Goal: Information Seeking & Learning: Learn about a topic

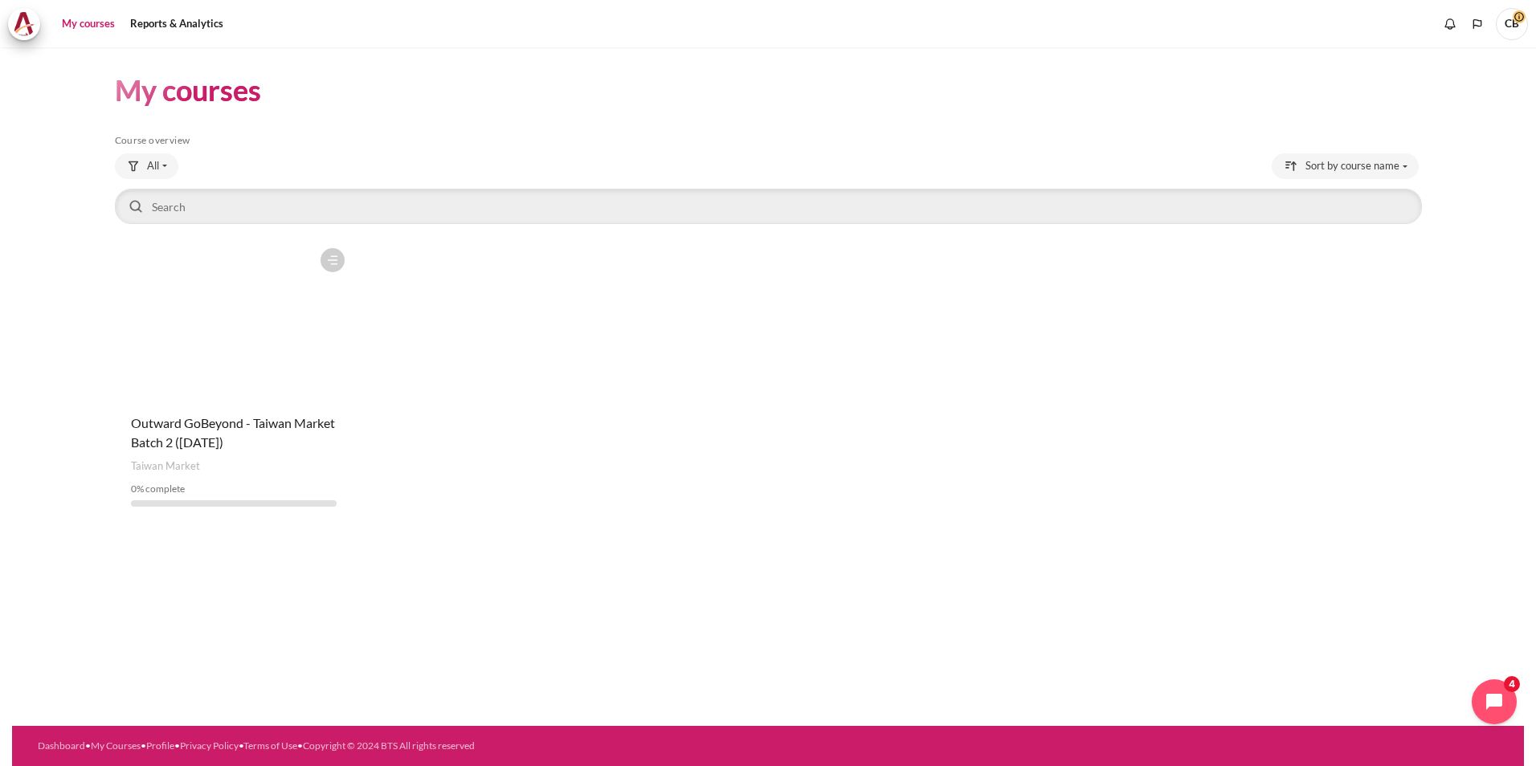
click at [762, 450] on div "Course is starred Actions for course Outward GoBeyond - [GEOGRAPHIC_DATA] Marke…" at bounding box center [768, 380] width 1307 height 280
click at [762, 414] on div "Course is starred Actions for course Outward GoBeyond - [GEOGRAPHIC_DATA] Marke…" at bounding box center [768, 380] width 1307 height 280
click at [283, 413] on div "Course is starred Actions for course Outward GoBeyond - Taiwan Market Batch 2 (…" at bounding box center [234, 380] width 239 height 280
click at [292, 430] on span "Outward GoBeyond - Taiwan Market Batch 2 ([DATE])" at bounding box center [233, 432] width 204 height 35
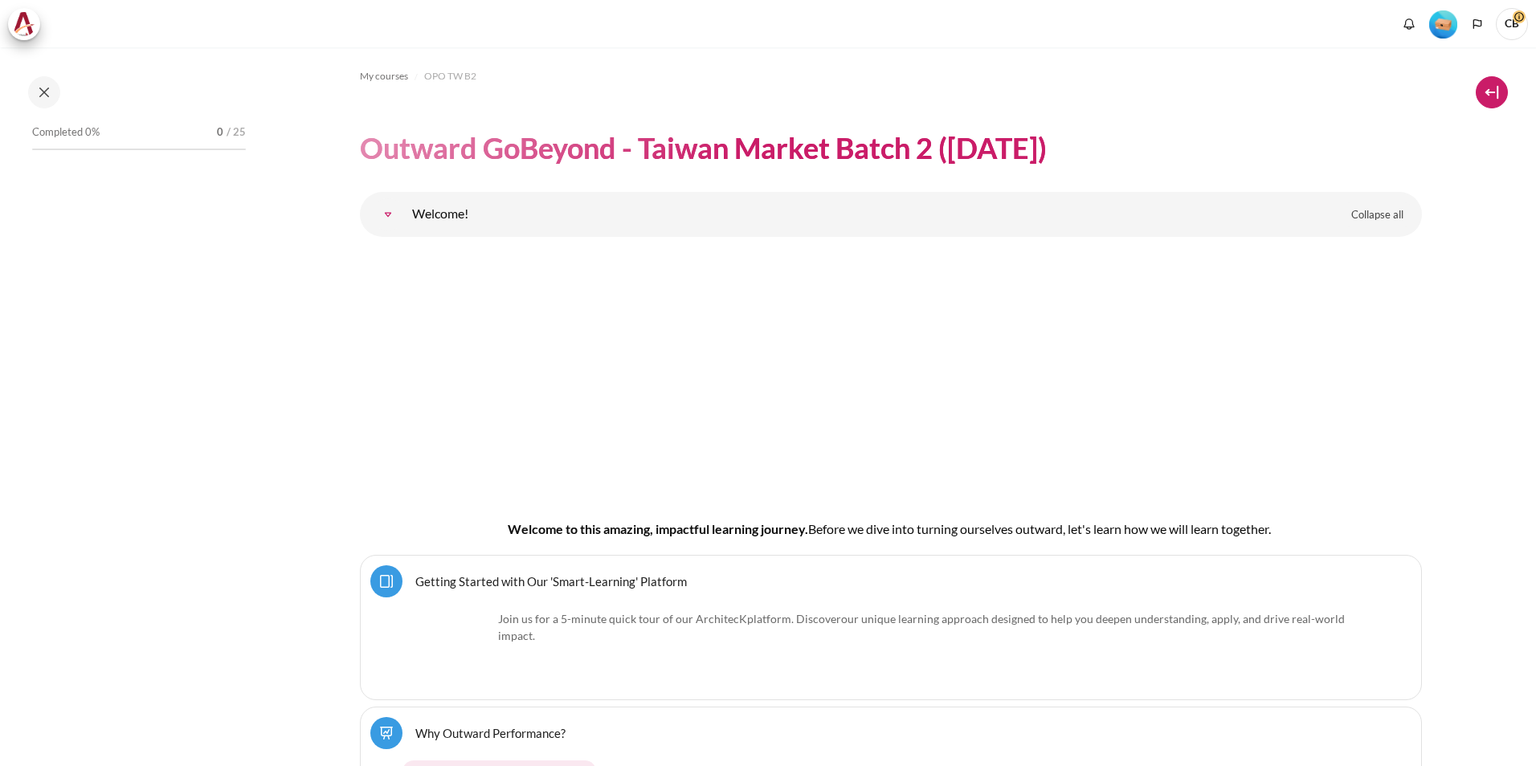
click at [1502, 84] on button at bounding box center [1492, 92] width 32 height 32
click at [1500, 98] on button at bounding box center [1492, 92] width 32 height 32
click at [1447, 33] on img "Level #1" at bounding box center [1443, 24] width 28 height 28
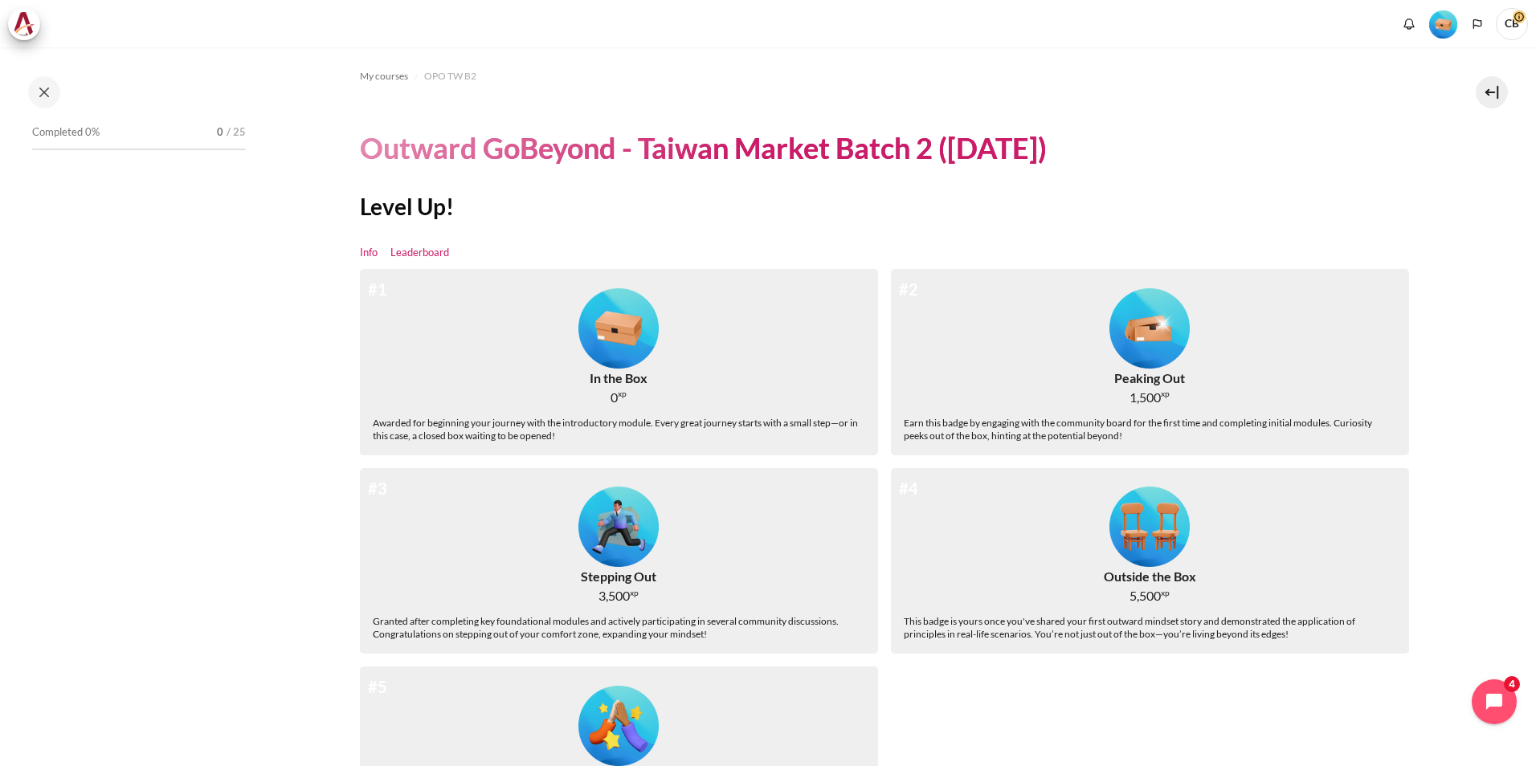
click at [439, 254] on link "Leaderboard" at bounding box center [419, 253] width 59 height 16
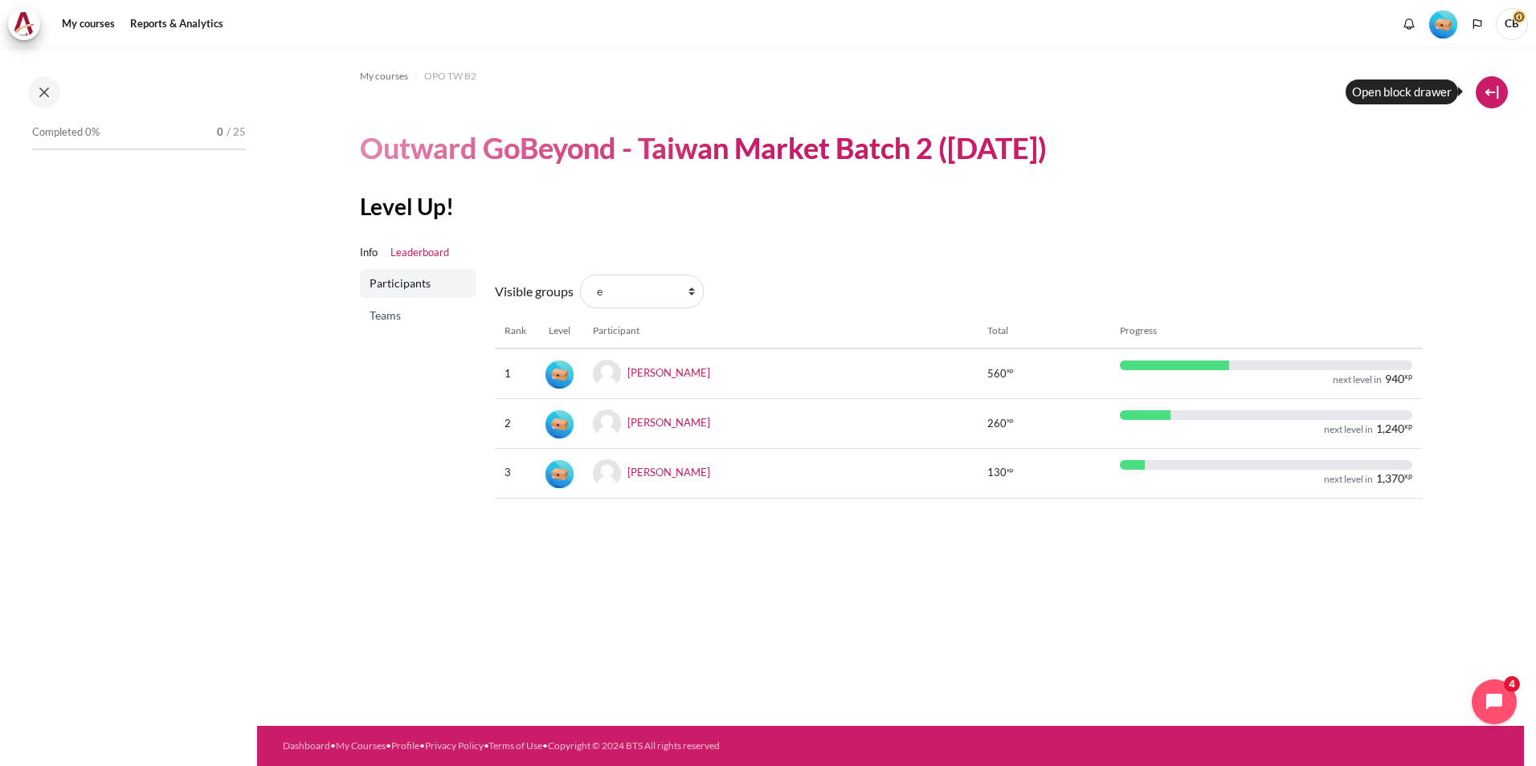
click at [1488, 93] on button at bounding box center [1492, 92] width 32 height 32
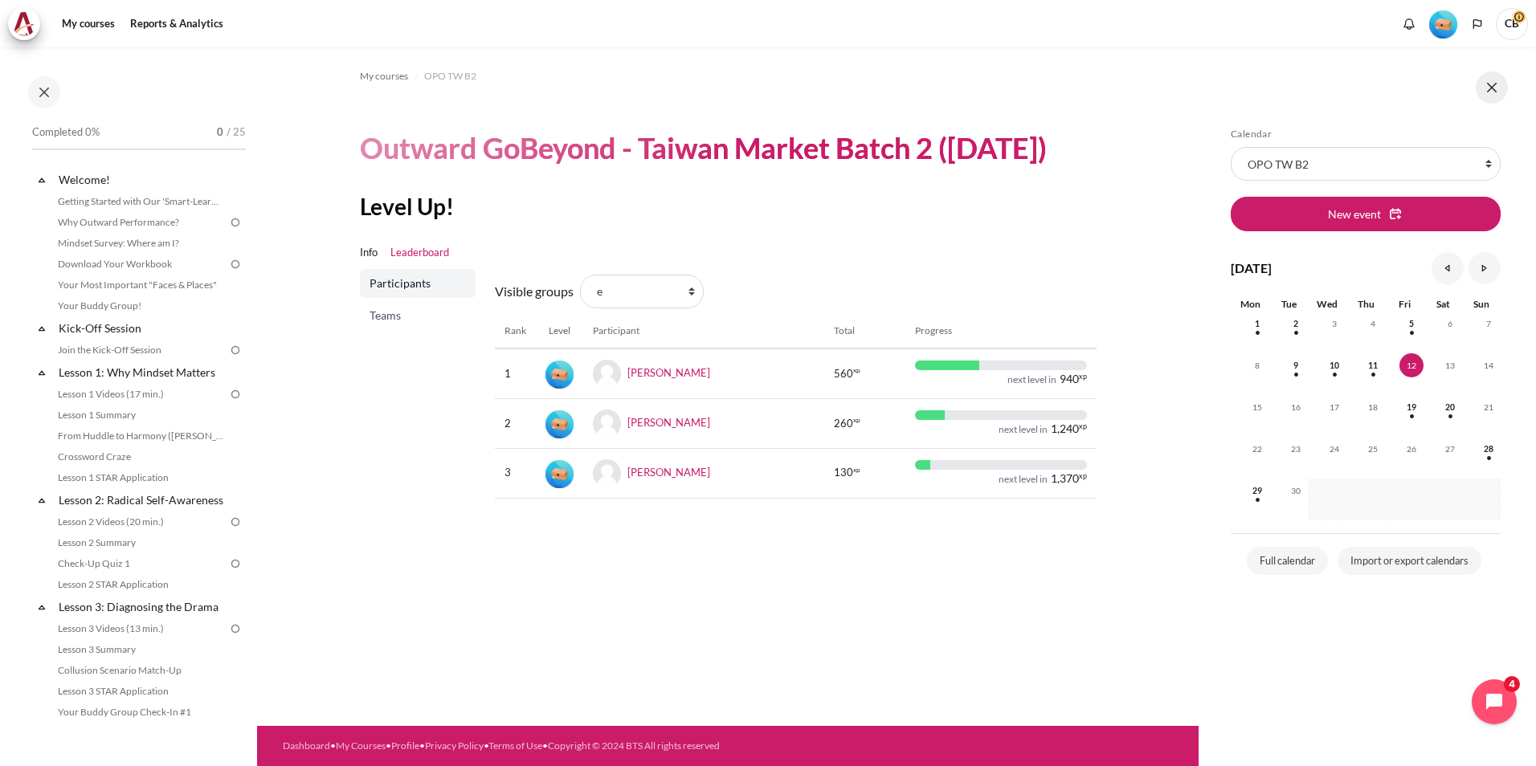
click at [1495, 97] on button at bounding box center [1492, 88] width 32 height 32
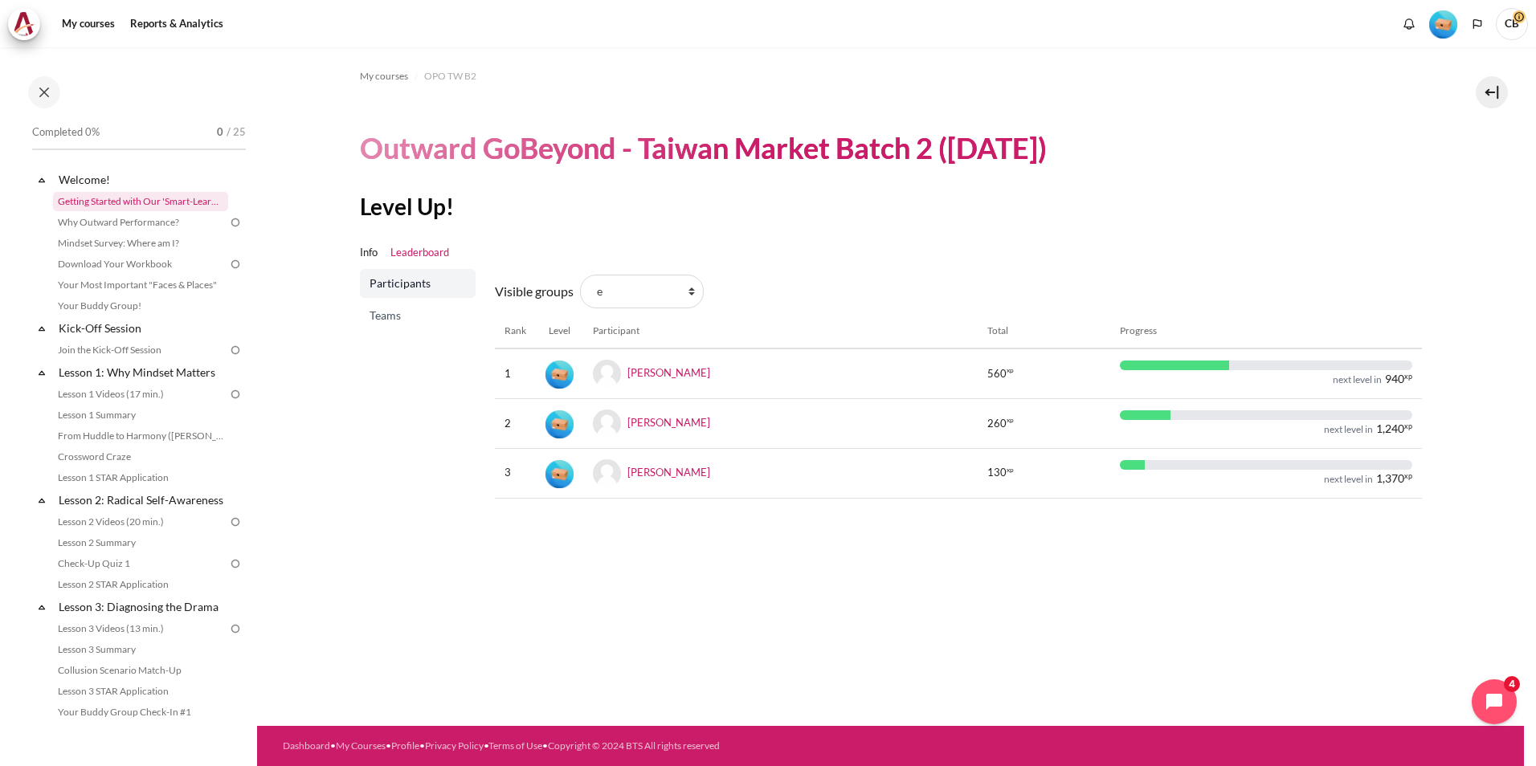
click at [124, 200] on link "Getting Started with Our 'Smart-Learning' Platform" at bounding box center [140, 201] width 175 height 19
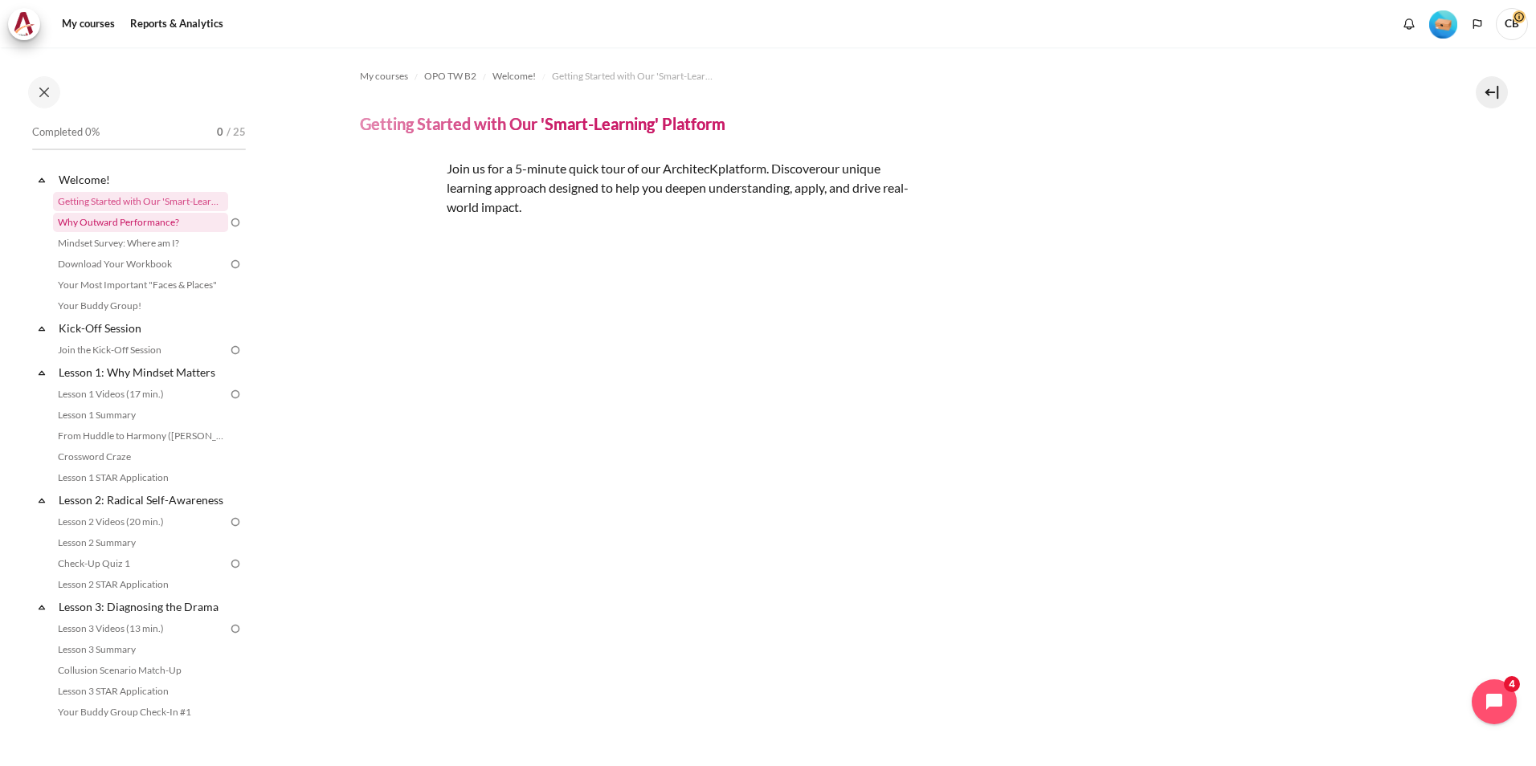
click at [119, 223] on link "Why Outward Performance?" at bounding box center [140, 222] width 175 height 19
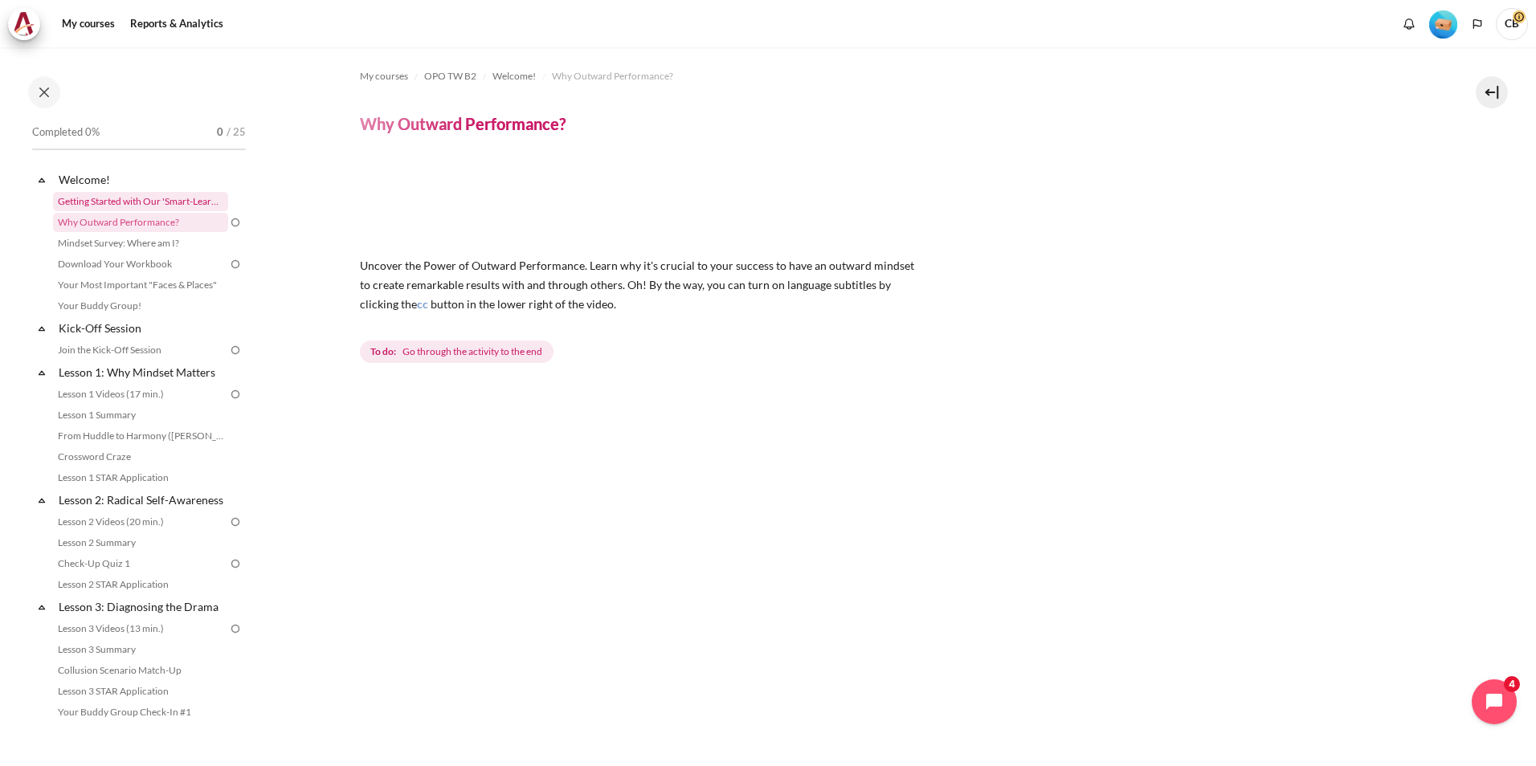
click at [168, 198] on link "Getting Started with Our 'Smart-Learning' Platform" at bounding box center [140, 201] width 175 height 19
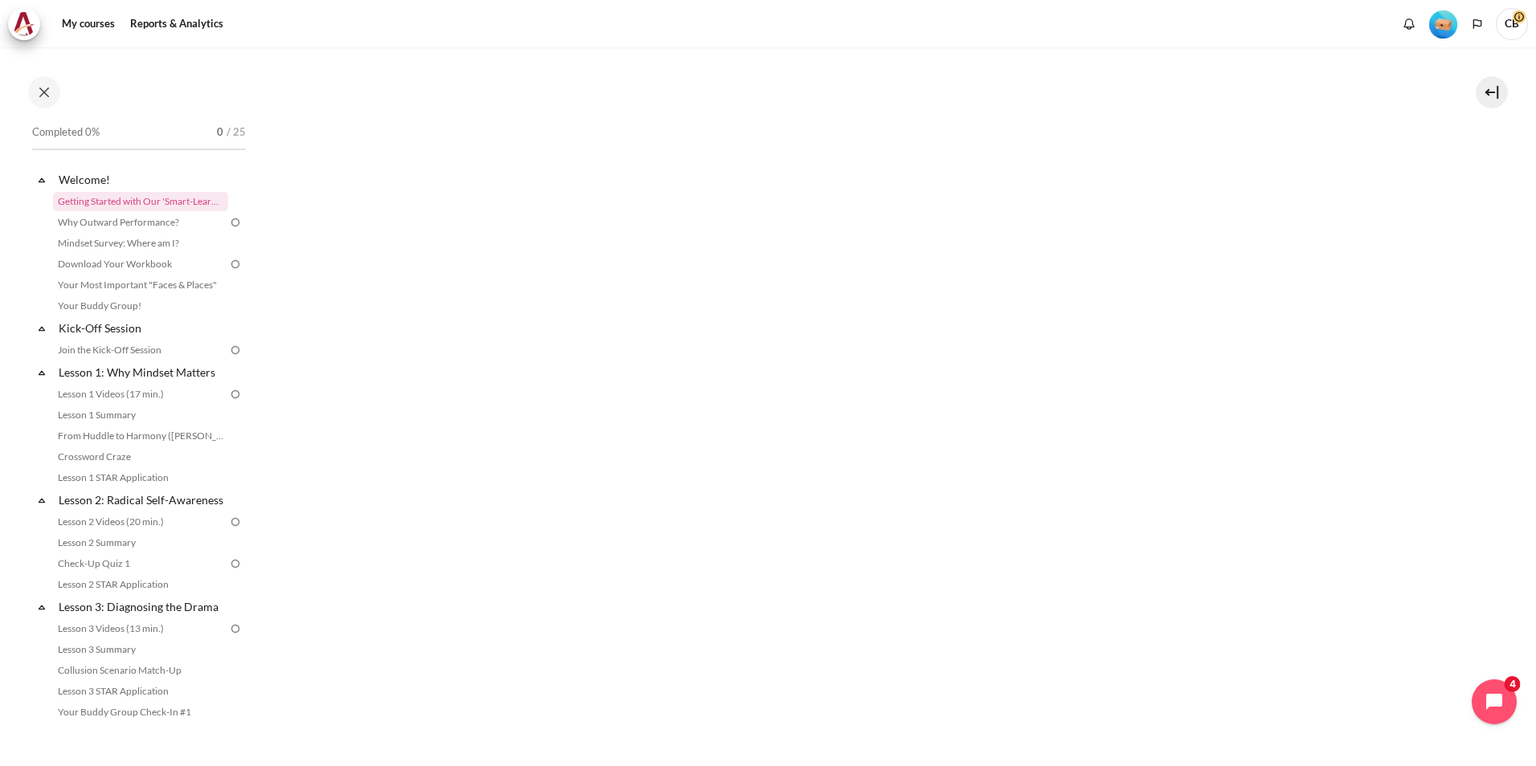
scroll to position [566, 0]
click at [1003, 474] on iframe "Content" at bounding box center [891, 182] width 1062 height 598
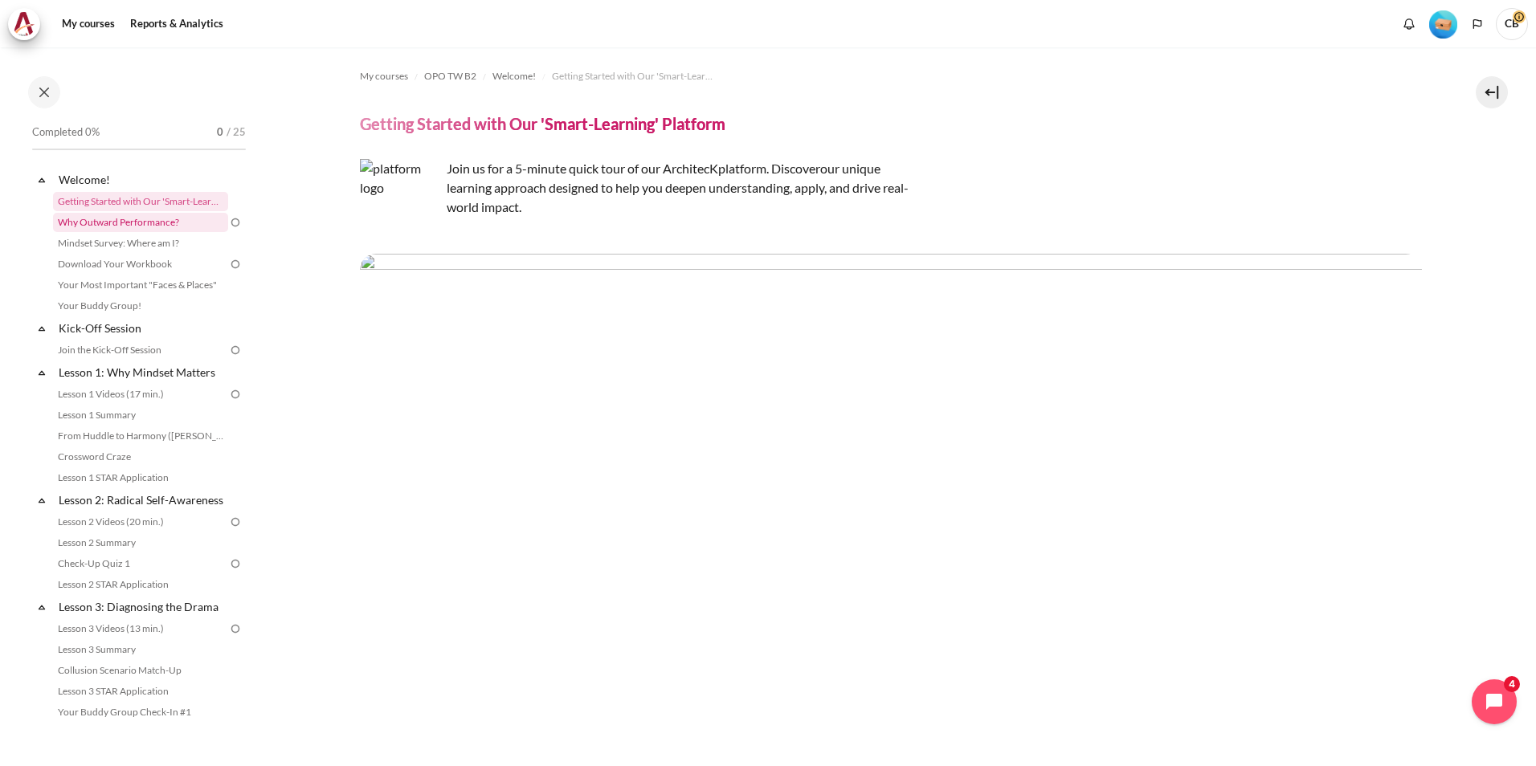
click at [157, 223] on link "Why Outward Performance?" at bounding box center [140, 222] width 175 height 19
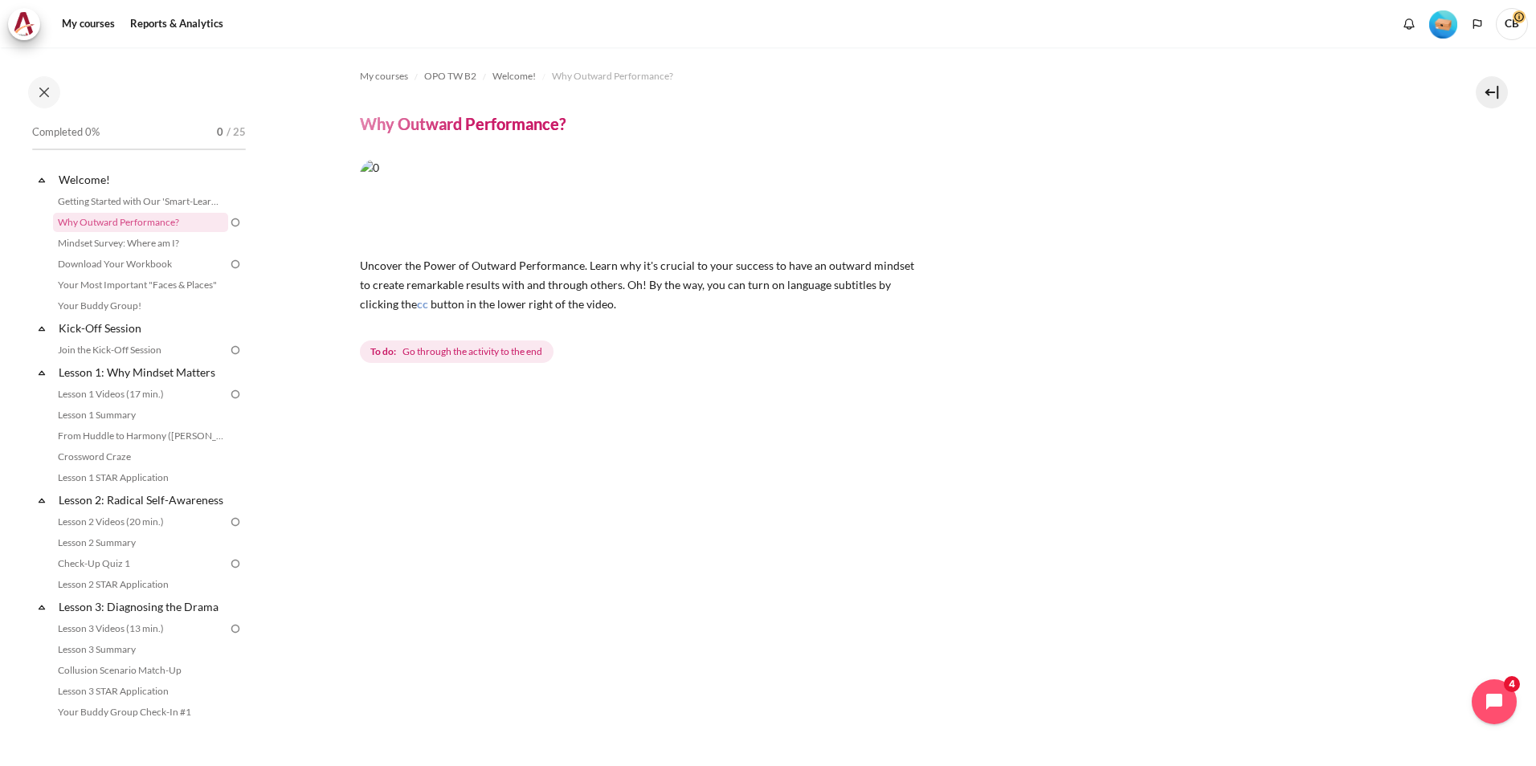
click at [1232, 302] on div "Uncover the Power of Outward Performance. Learn why it's crucial to your succes…" at bounding box center [891, 262] width 1062 height 207
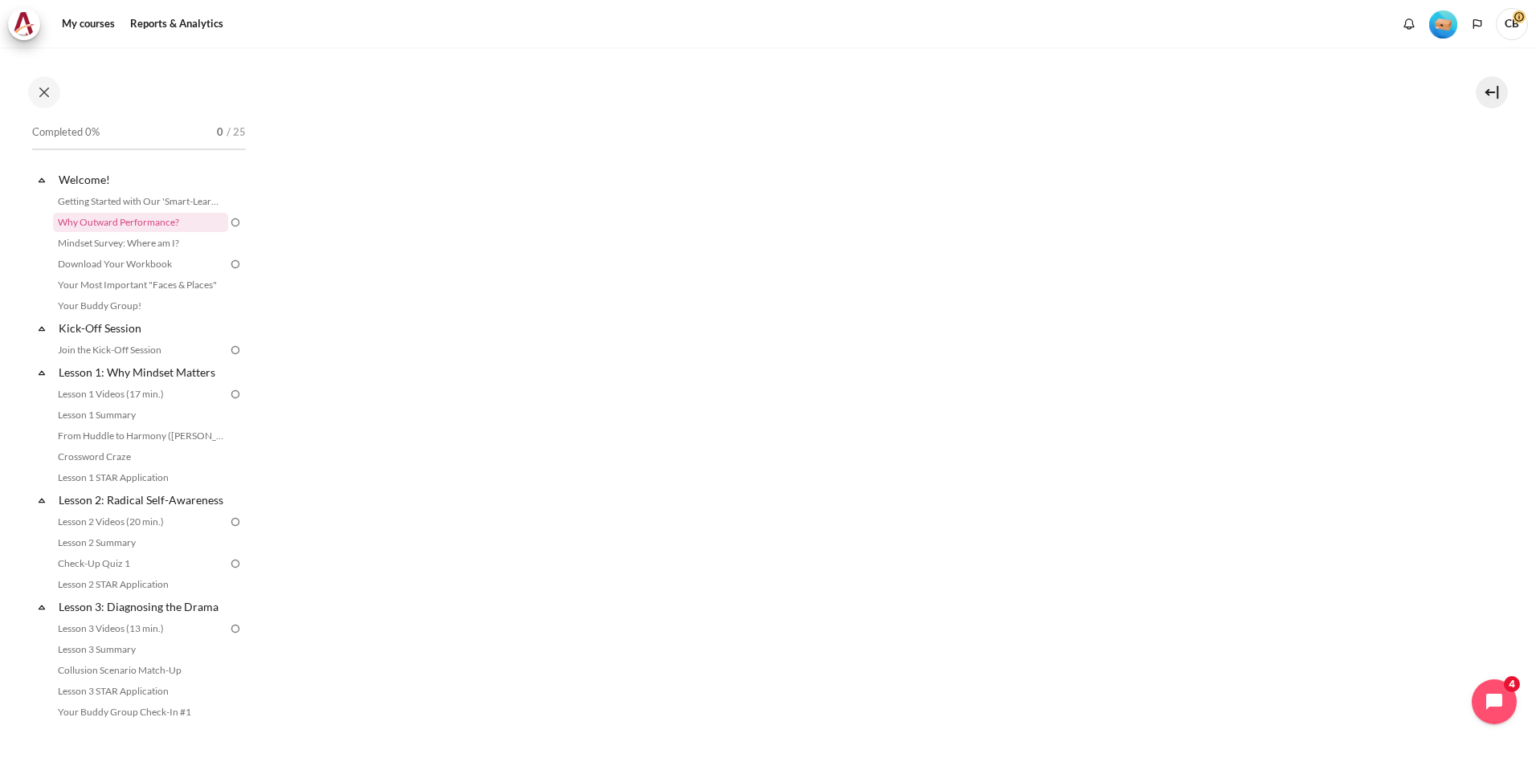
scroll to position [321, 0]
